Goal: Check status: Check status

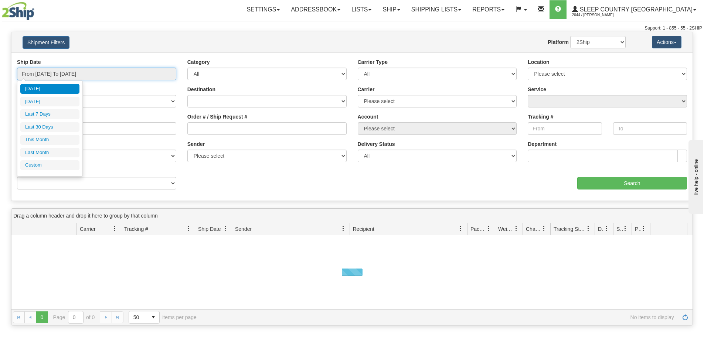
click at [151, 75] on input "From [DATE] To [DATE]" at bounding box center [96, 74] width 159 height 13
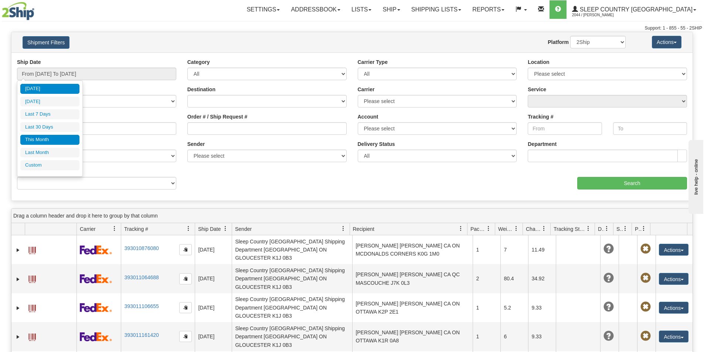
click at [44, 137] on li "This Month" at bounding box center [49, 140] width 59 height 10
type input "From 09/01/2025 To 09/30/2025"
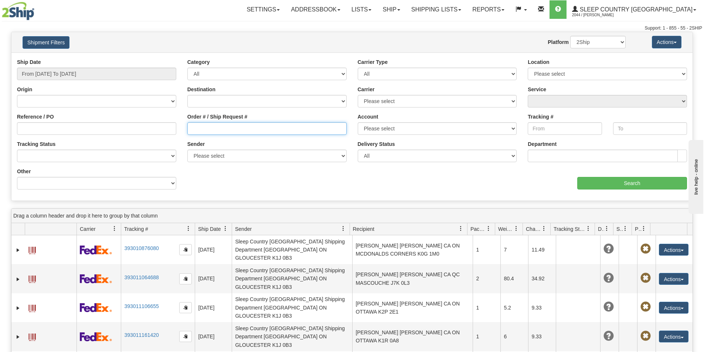
click at [192, 129] on input "Order # / Ship Request #" at bounding box center [266, 128] width 159 height 13
paste input "9002I058332"
type input "9002I058332"
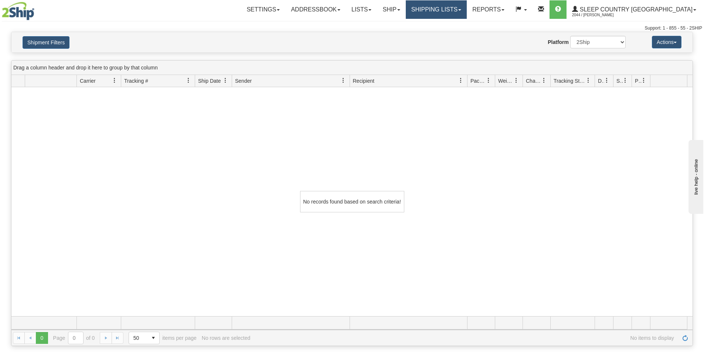
click at [461, 10] on span at bounding box center [459, 9] width 3 height 1
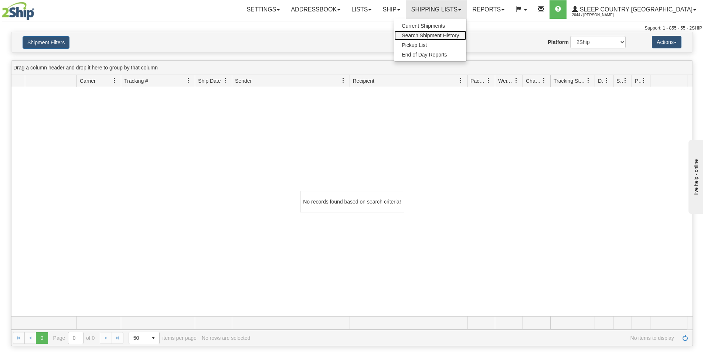
click at [459, 33] on span "Search Shipment History" at bounding box center [430, 36] width 57 height 6
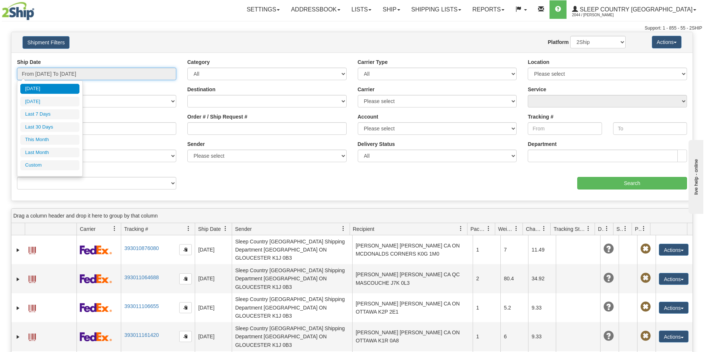
click at [132, 72] on input "From [DATE] To [DATE]" at bounding box center [96, 74] width 159 height 13
click at [67, 113] on li "Last 7 Days" at bounding box center [49, 114] width 59 height 10
type input "From [DATE] To [DATE]"
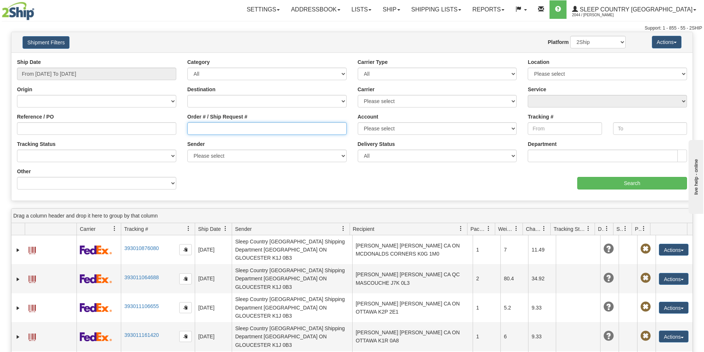
click at [192, 129] on input "Order # / Ship Request #" at bounding box center [266, 128] width 159 height 13
paste input "9002I058332"
type input "9002I058332"
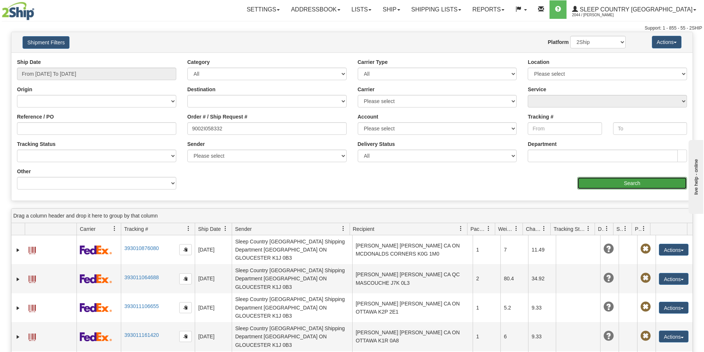
click at [611, 184] on input "Search" at bounding box center [632, 183] width 110 height 13
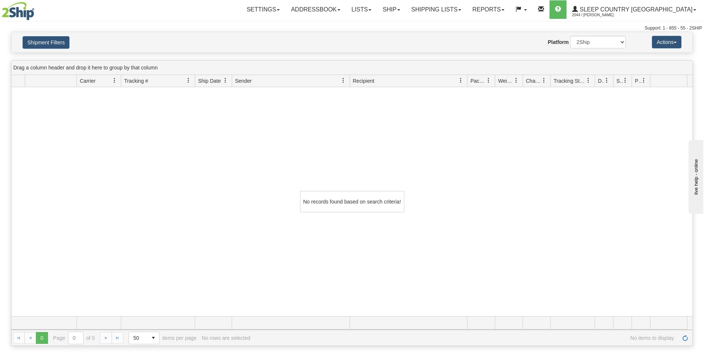
click at [595, 192] on div "No records found based on search criteria!" at bounding box center [351, 201] width 681 height 229
